Goal: Use online tool/utility: Utilize a website feature to perform a specific function

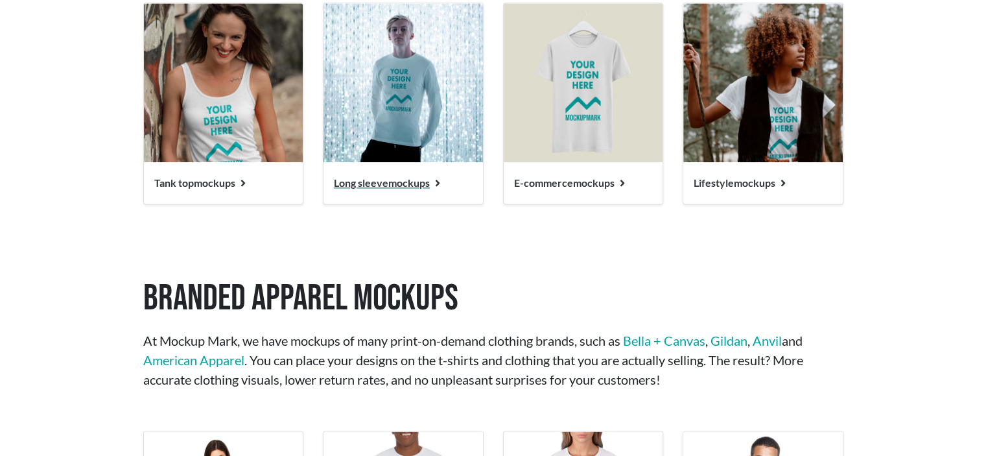
scroll to position [1879, 0]
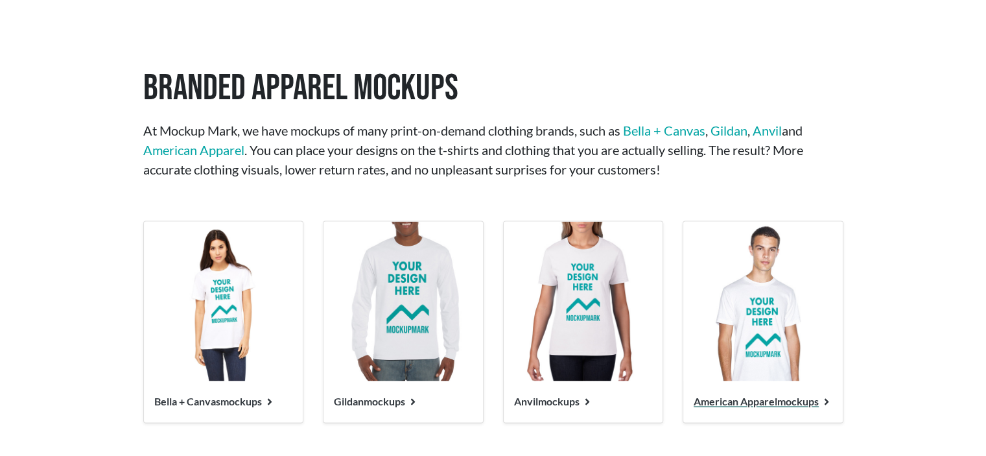
click at [728, 338] on img at bounding box center [762, 300] width 159 height 159
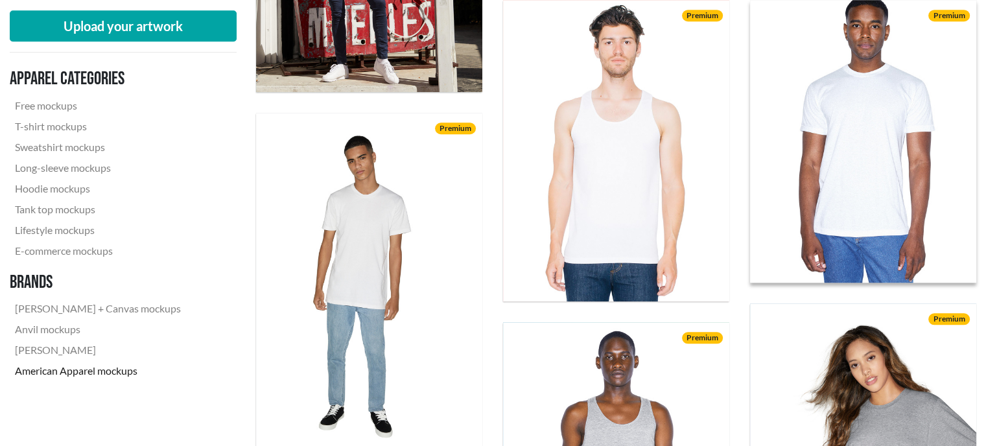
scroll to position [1037, 0]
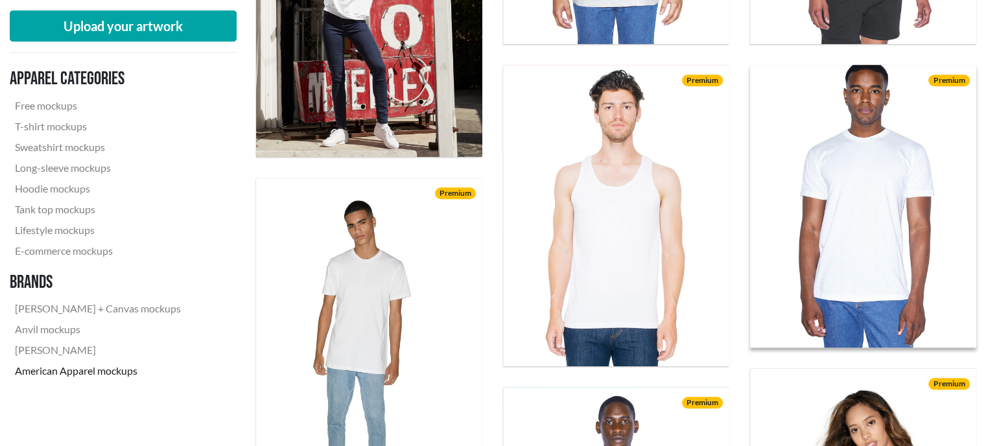
click at [873, 213] on img at bounding box center [862, 206] width 249 height 311
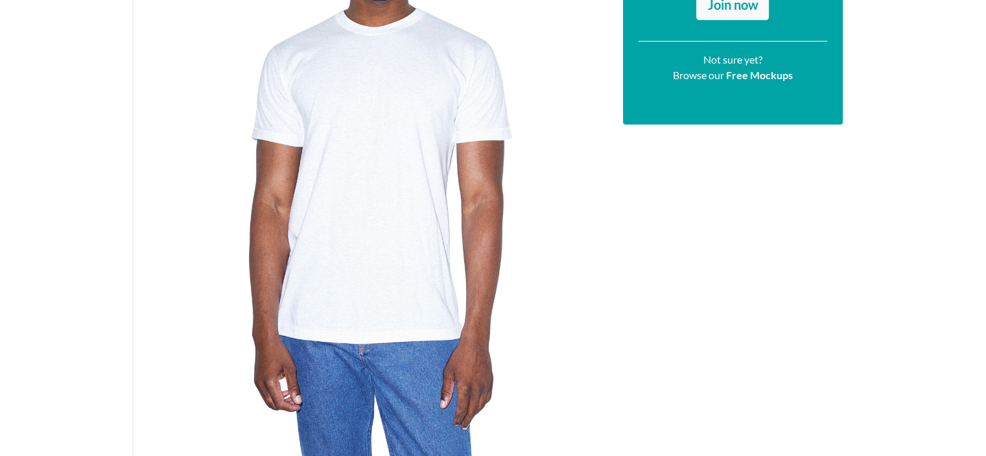
scroll to position [324, 0]
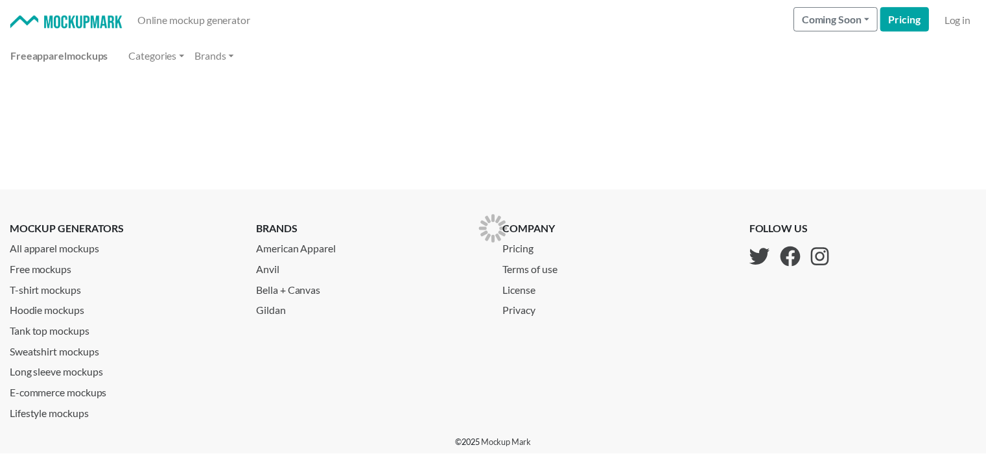
scroll to position [1879, 0]
